Goal: Obtain resource: Obtain resource

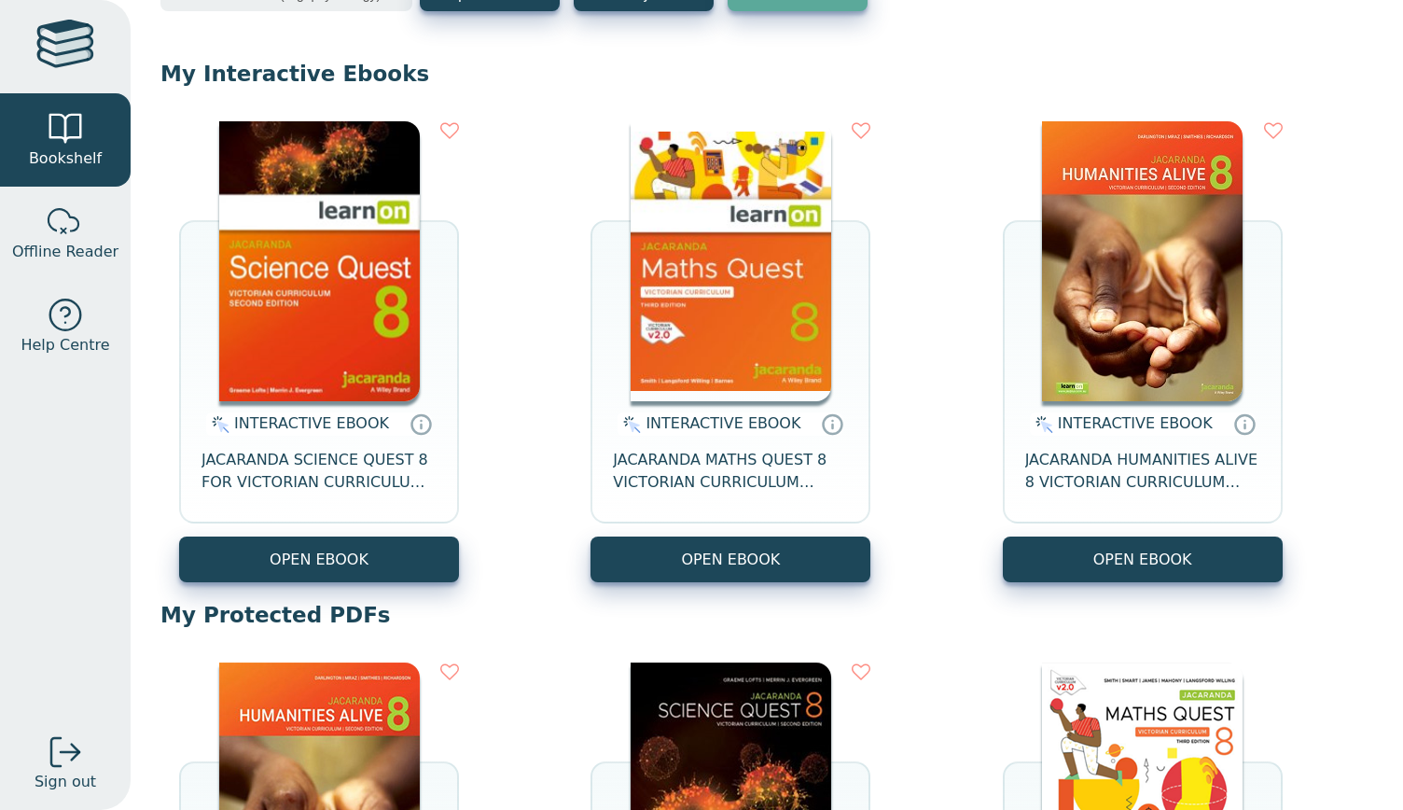
scroll to position [136, 0]
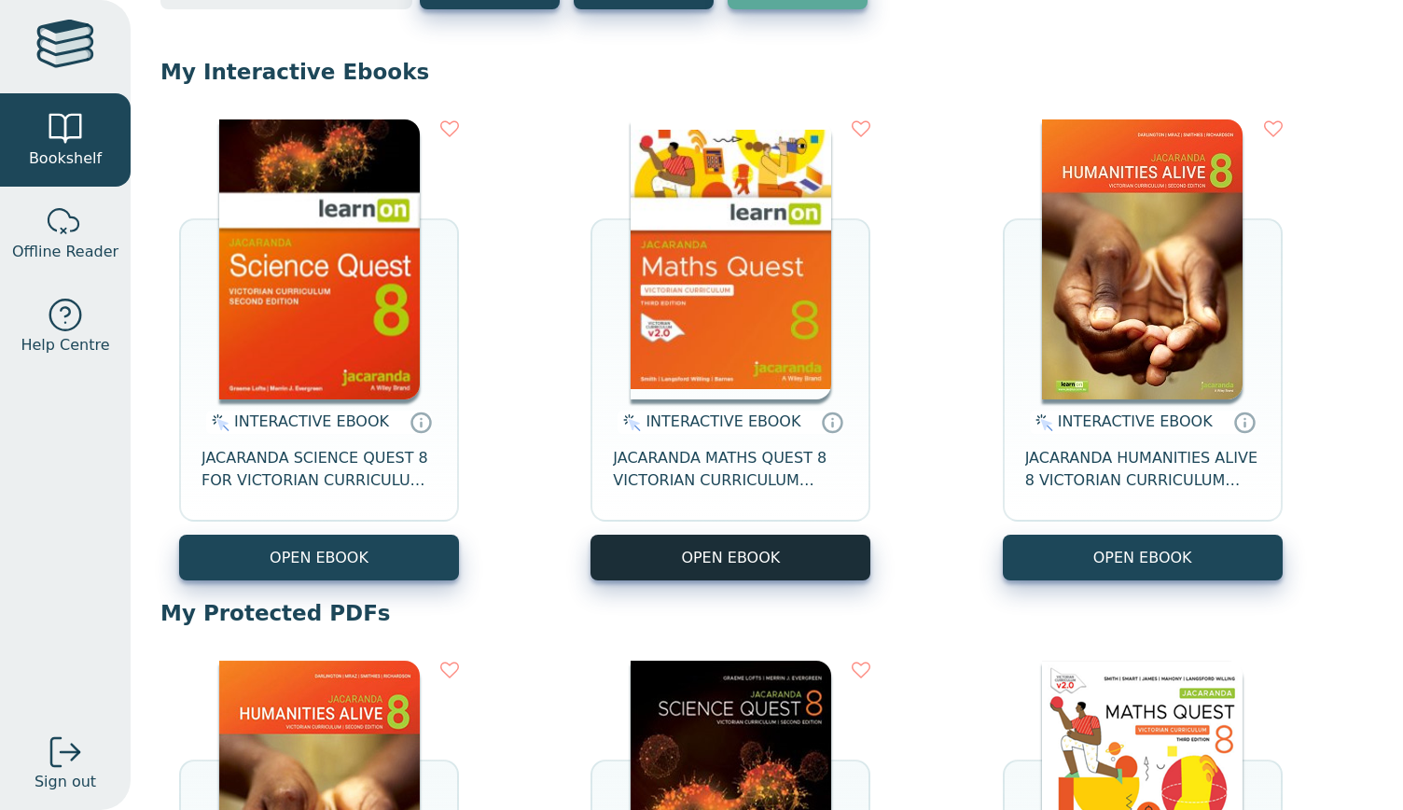
click at [677, 545] on button "OPEN EBOOK" at bounding box center [731, 558] width 280 height 46
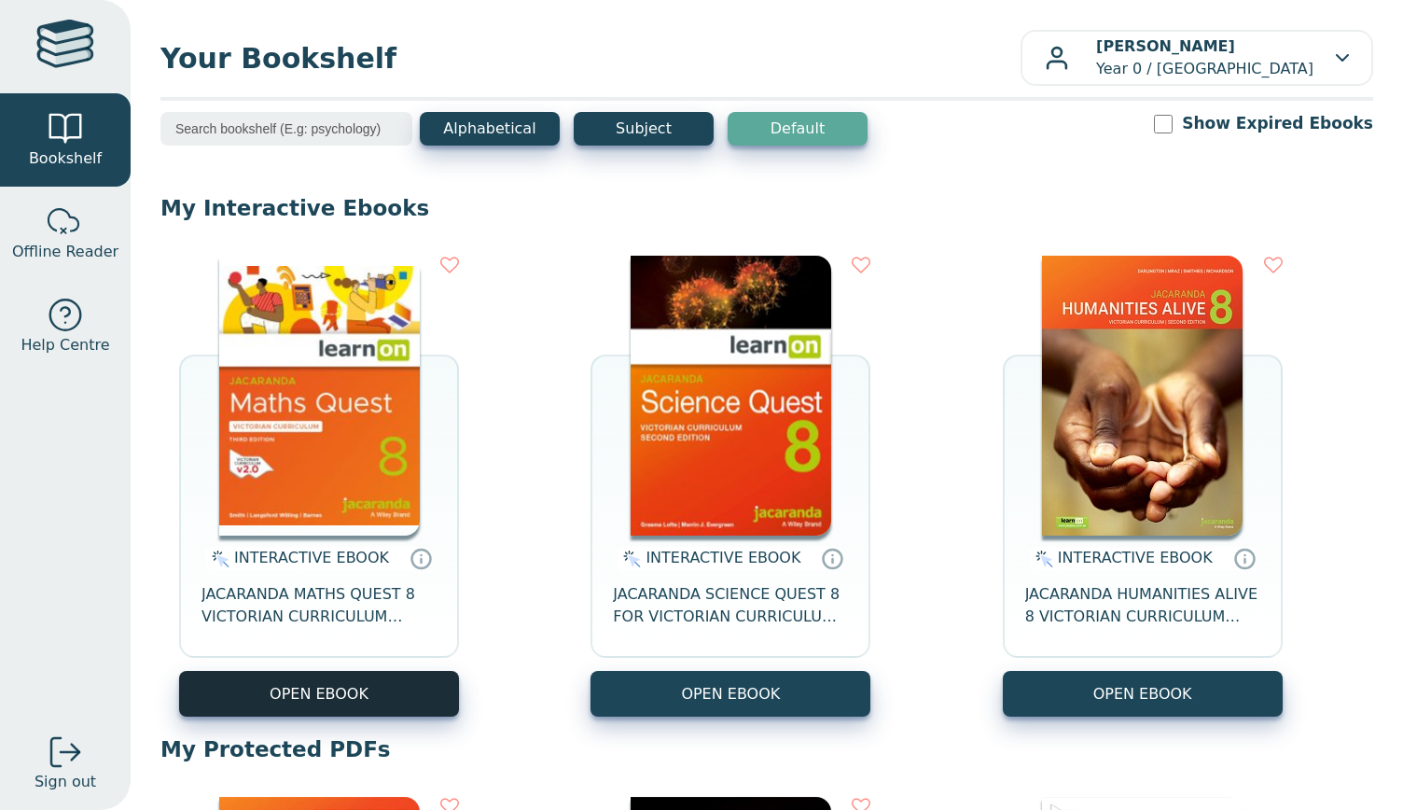
click at [393, 699] on button "OPEN EBOOK" at bounding box center [319, 694] width 280 height 46
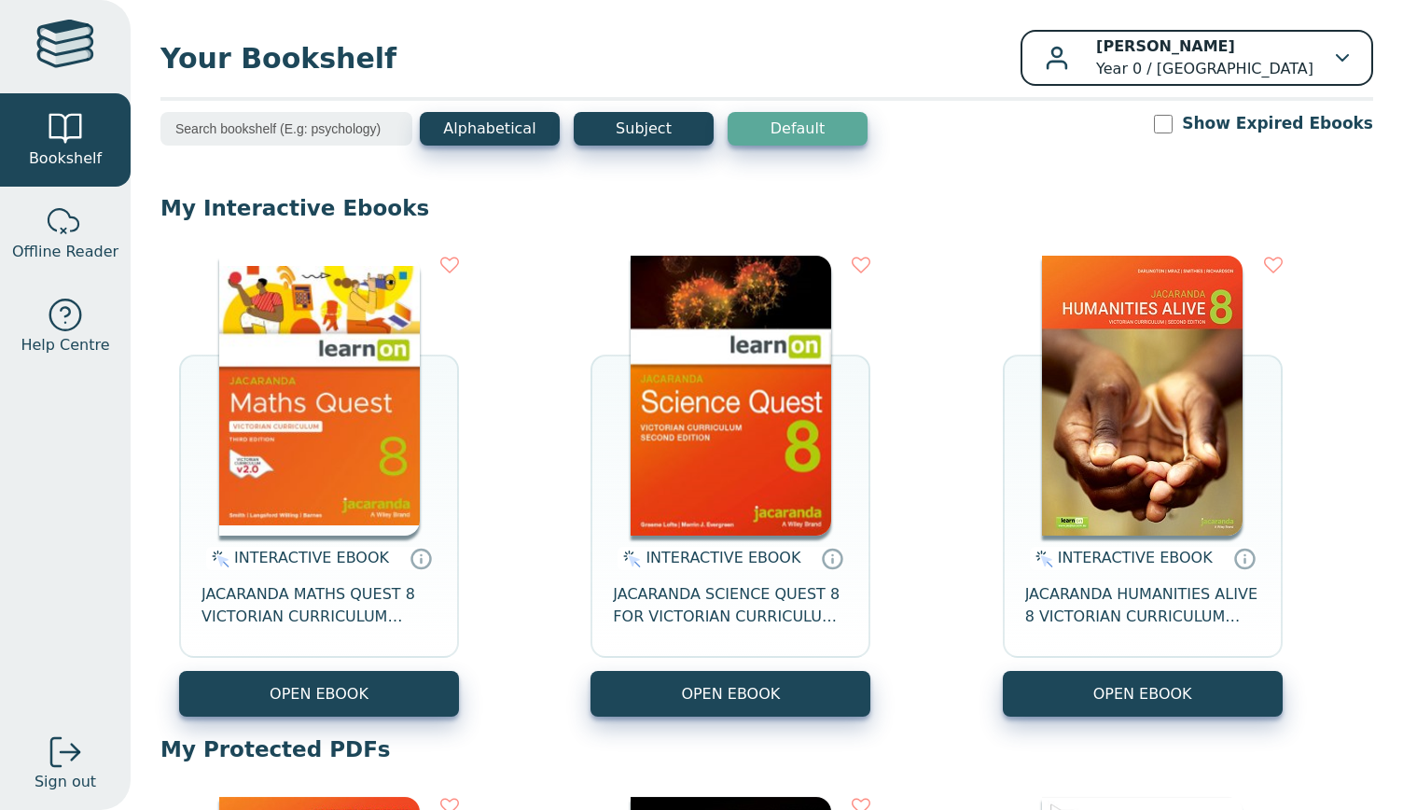
click at [1103, 73] on p "Aaria Nair Year 0 / Rowville Secondary College" at bounding box center [1204, 57] width 217 height 45
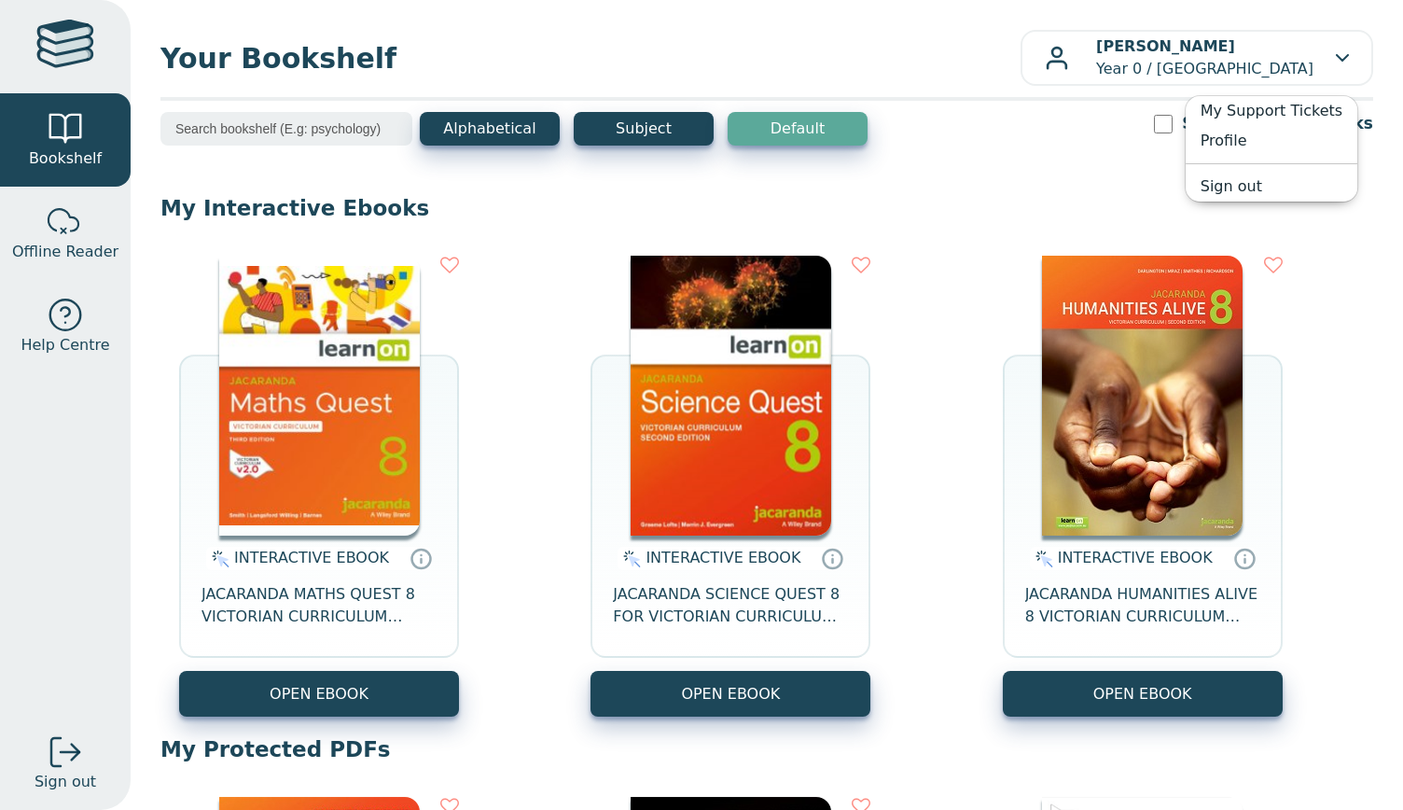
click at [1096, 167] on div "Alphabetical Subject Default Show Expired Ebooks" at bounding box center [767, 141] width 1213 height 58
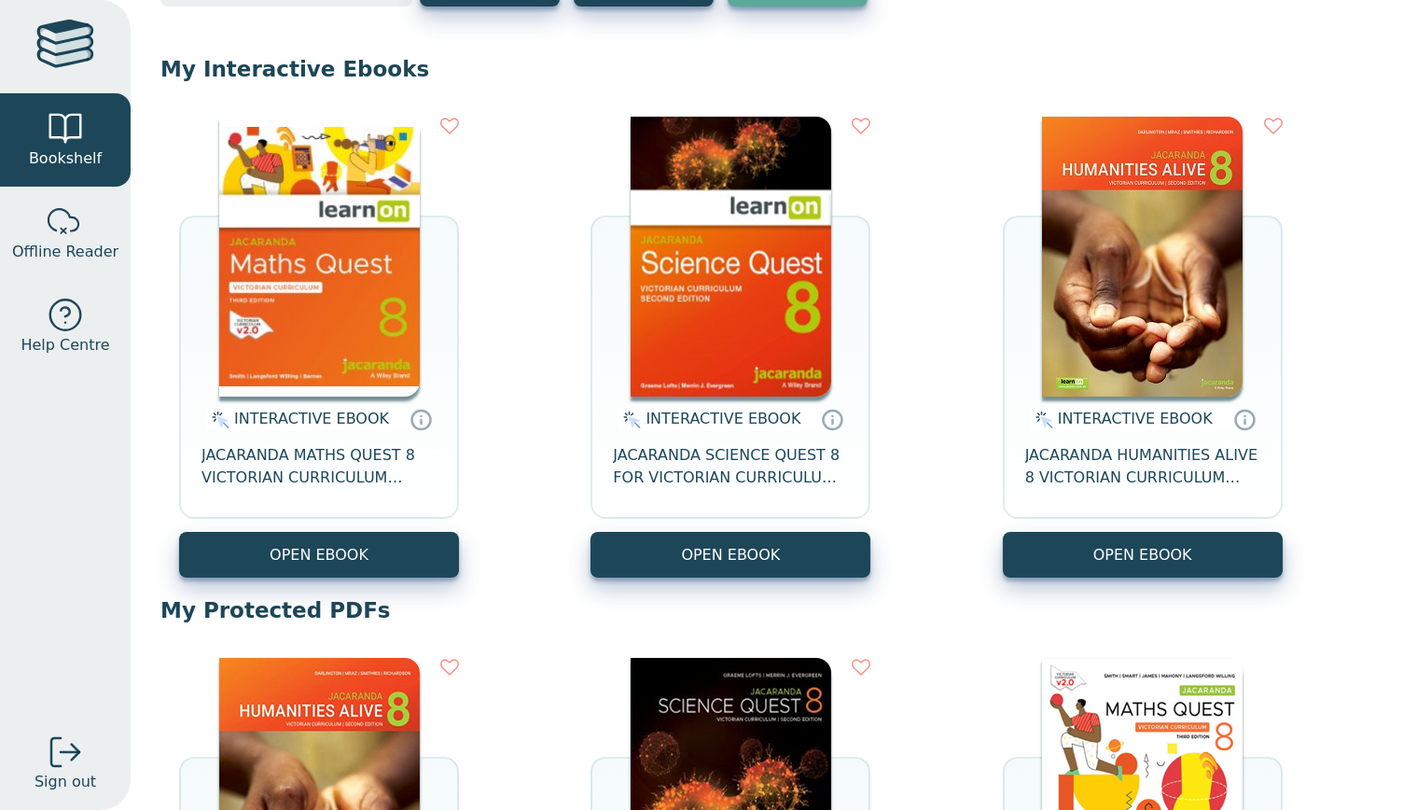
scroll to position [138, 0]
